Goal: Find specific page/section: Find specific page/section

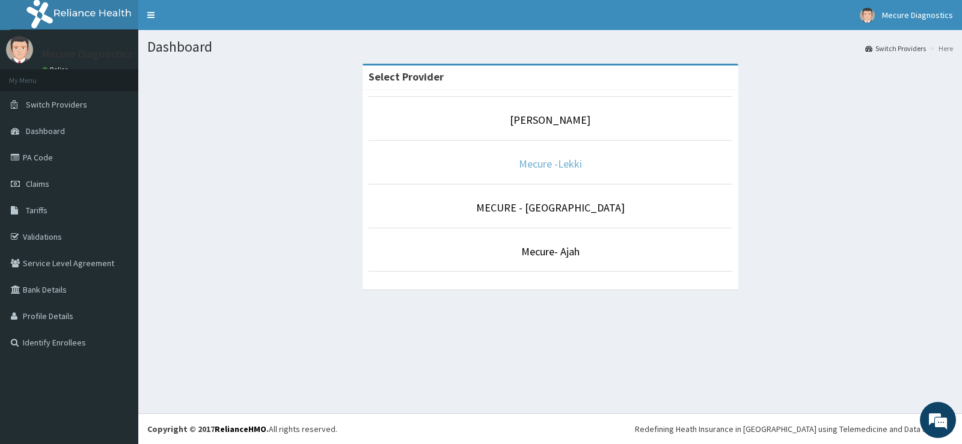
click at [562, 159] on link "Mecure -Lekki" at bounding box center [550, 164] width 63 height 14
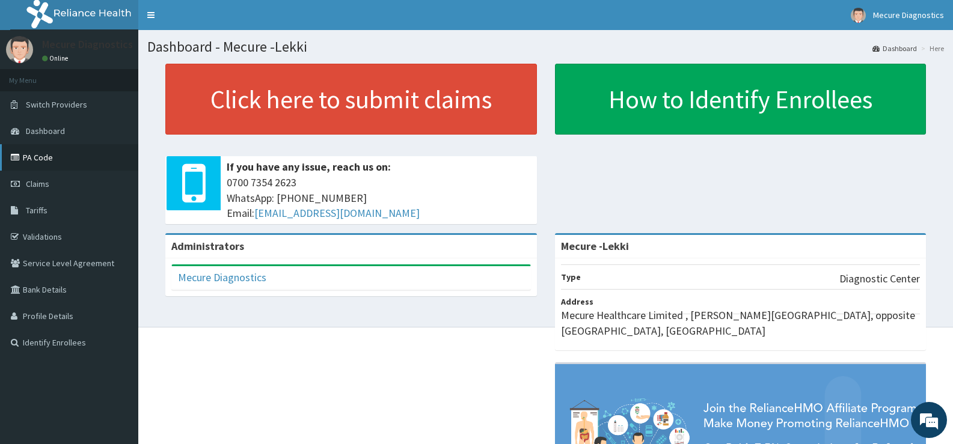
click at [44, 152] on link "PA Code" at bounding box center [69, 157] width 138 height 26
